Goal: Task Accomplishment & Management: Manage account settings

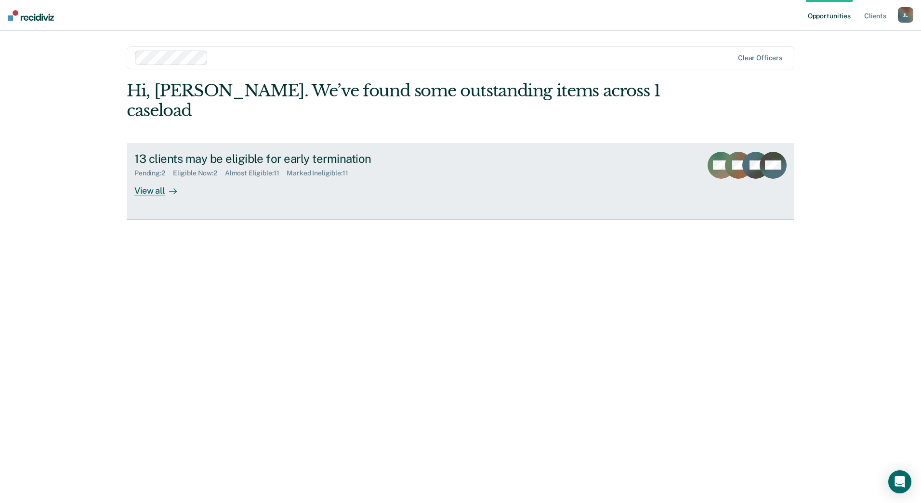
click at [165, 185] on div at bounding box center [171, 190] width 12 height 11
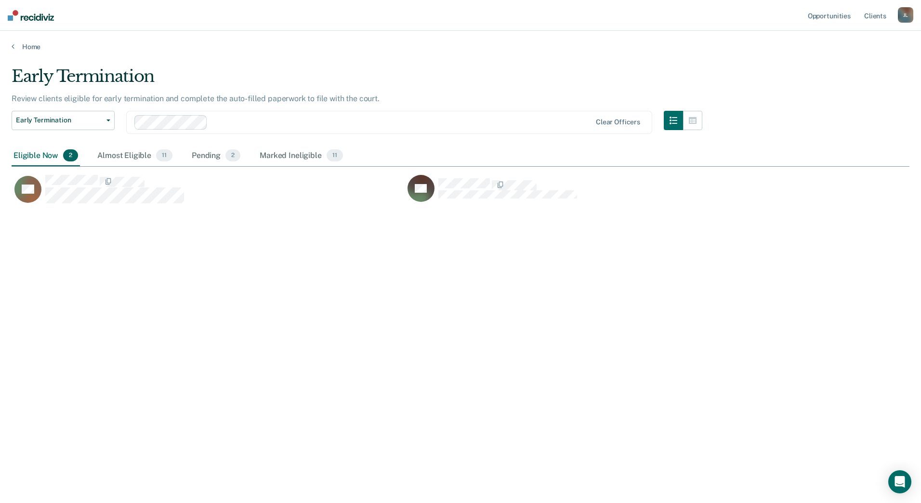
scroll to position [357, 891]
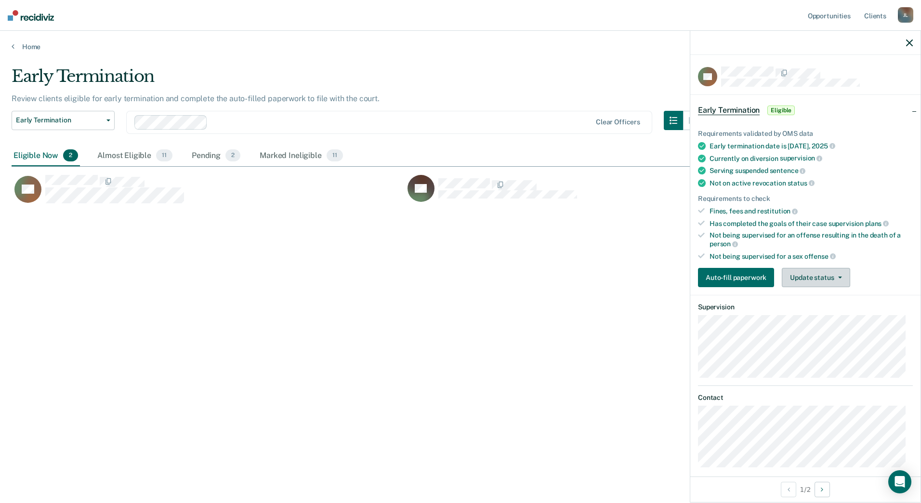
click at [818, 272] on button "Update status" at bounding box center [816, 277] width 68 height 19
click at [820, 315] on button "Mark Ineligible" at bounding box center [828, 315] width 93 height 15
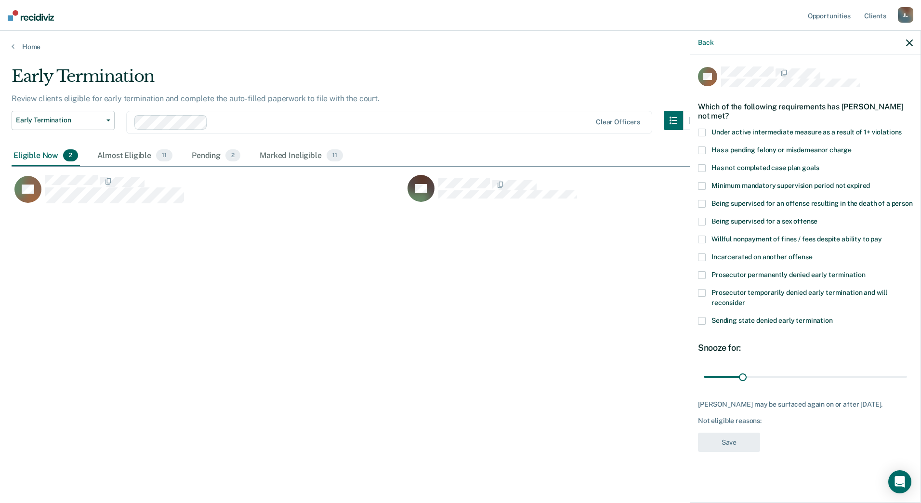
click at [744, 168] on span "Has not completed case plan goals" at bounding box center [764, 168] width 107 height 8
drag, startPoint x: 743, startPoint y: 374, endPoint x: 851, endPoint y: 376, distance: 107.4
type input "120"
click at [851, 376] on input "range" at bounding box center [805, 376] width 203 height 17
click at [747, 442] on button "Save" at bounding box center [729, 443] width 62 height 20
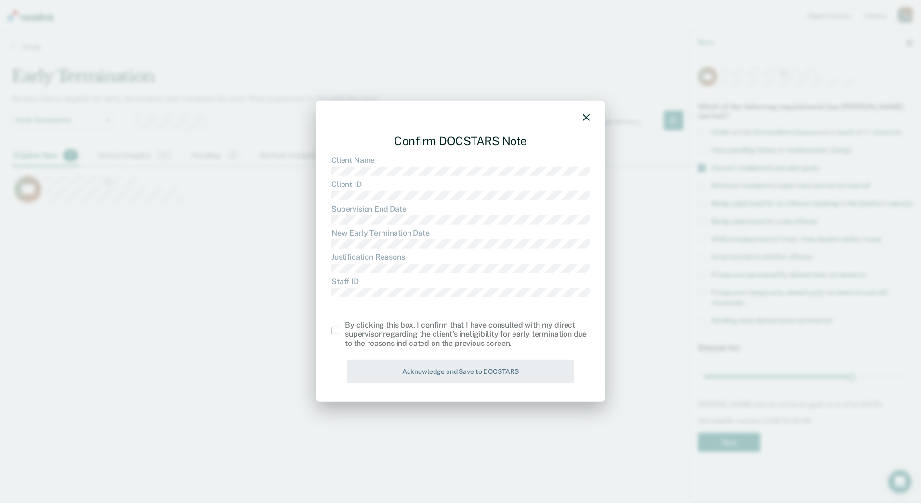
click at [338, 330] on span at bounding box center [335, 331] width 8 height 8
click at [345, 327] on input "checkbox" at bounding box center [345, 327] width 0 height 0
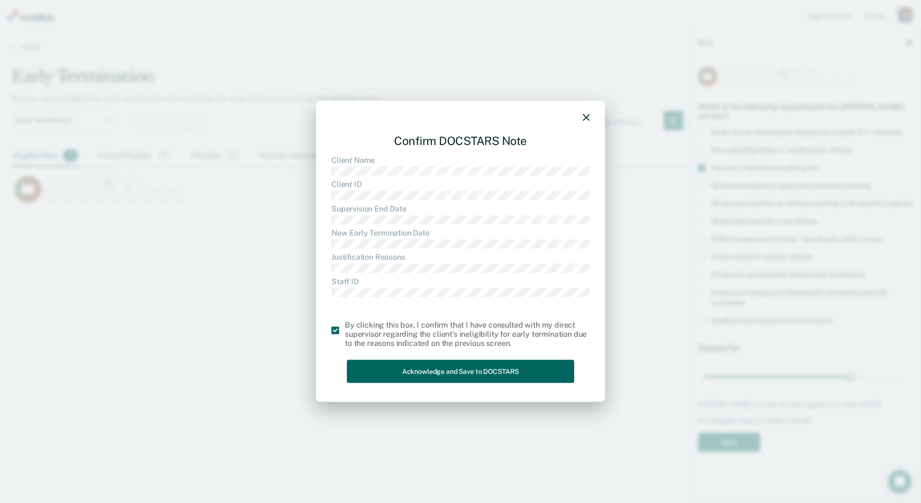
click at [395, 363] on button "Acknowledge and Save to DOCSTARS" at bounding box center [460, 371] width 227 height 24
